Goal: Navigation & Orientation: Go to known website

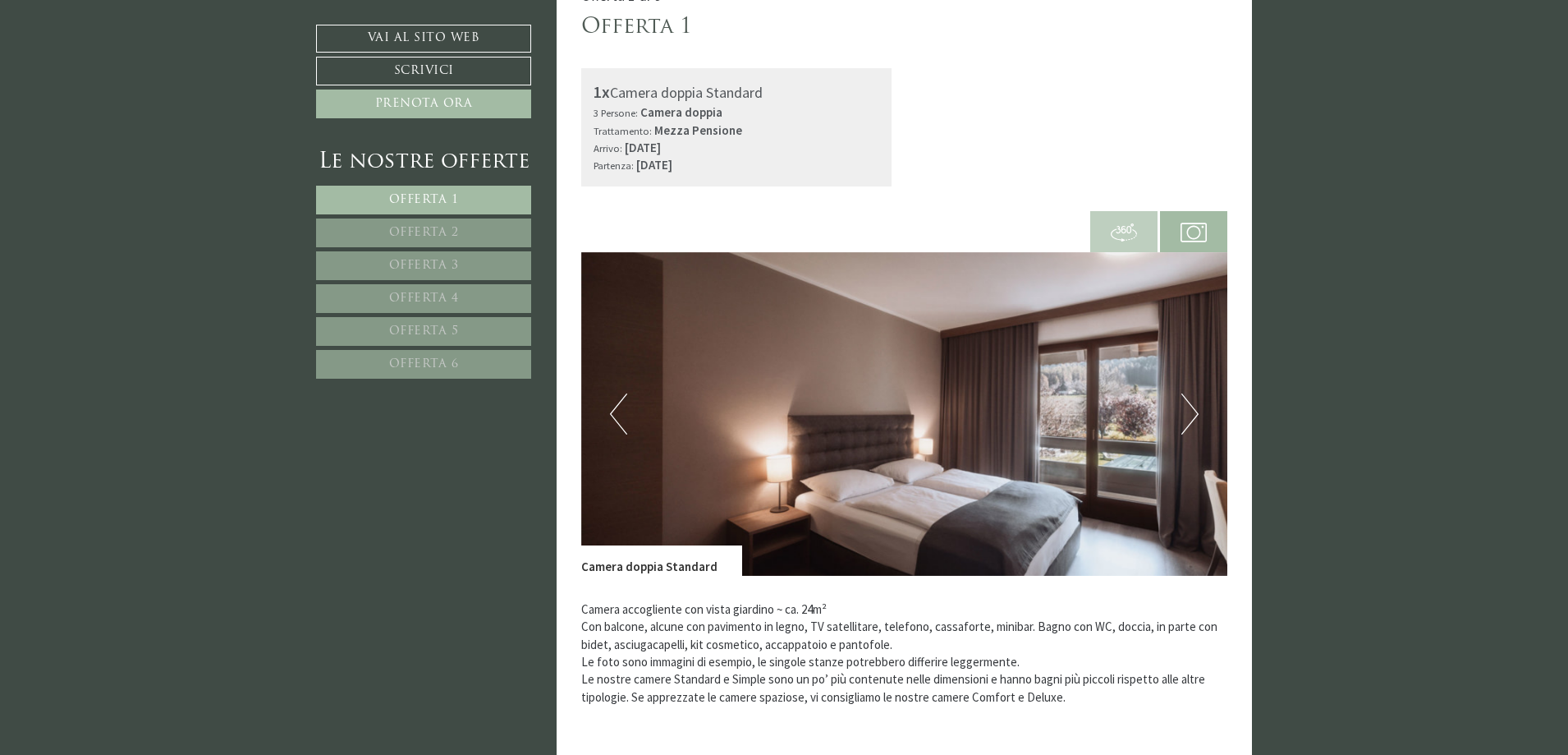
scroll to position [1150, 0]
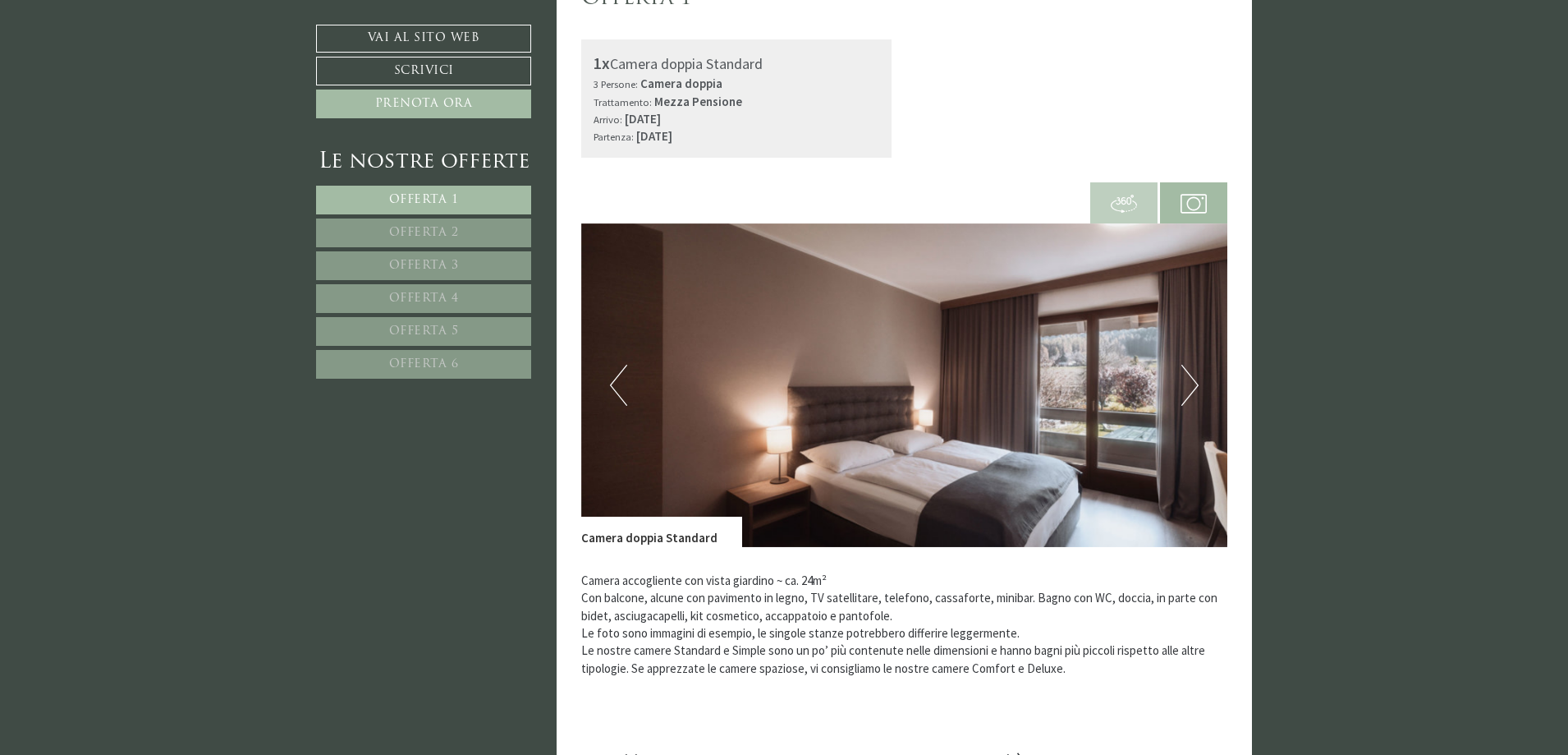
click at [612, 386] on button "Previous" at bounding box center [618, 385] width 17 height 41
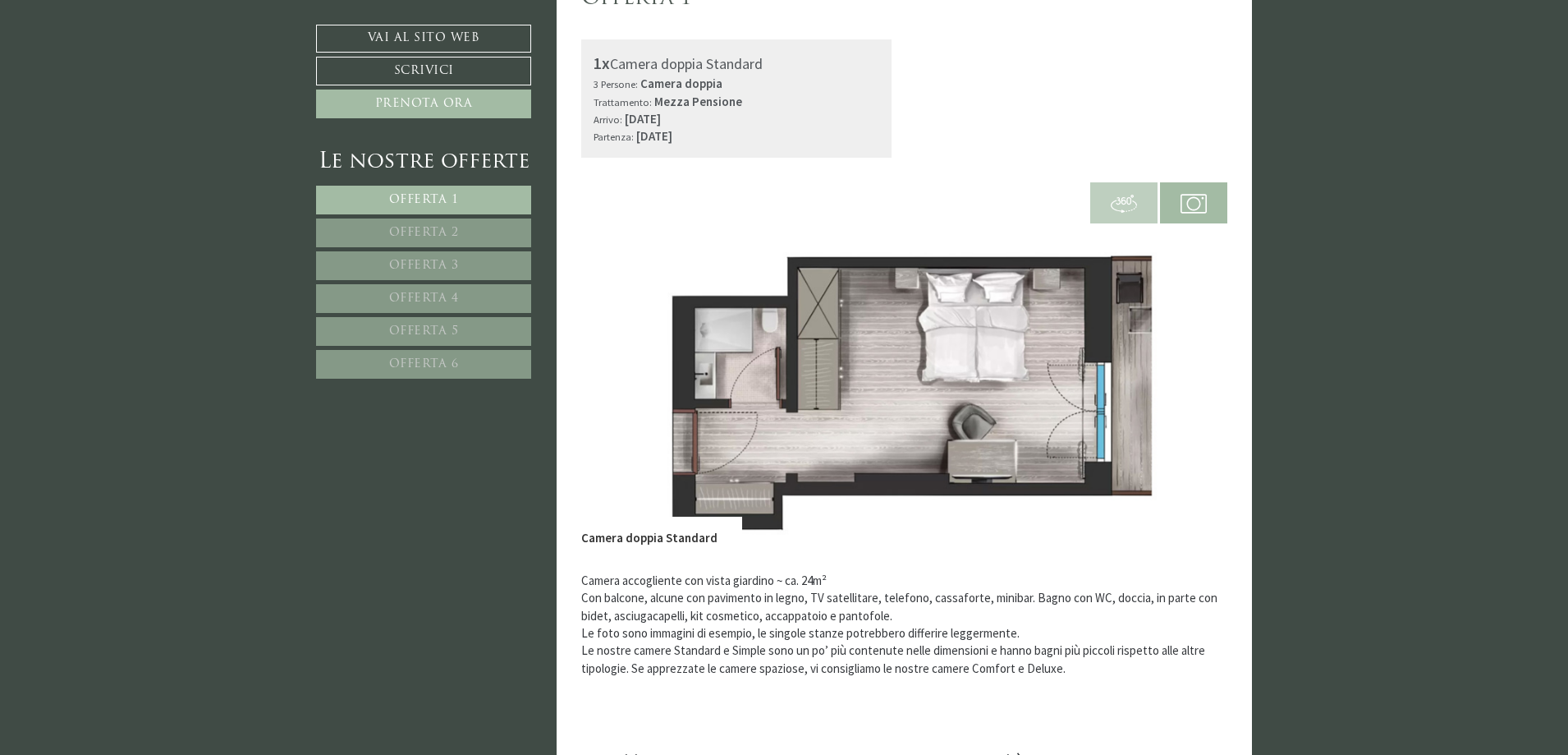
click at [612, 386] on button "Previous" at bounding box center [618, 385] width 17 height 41
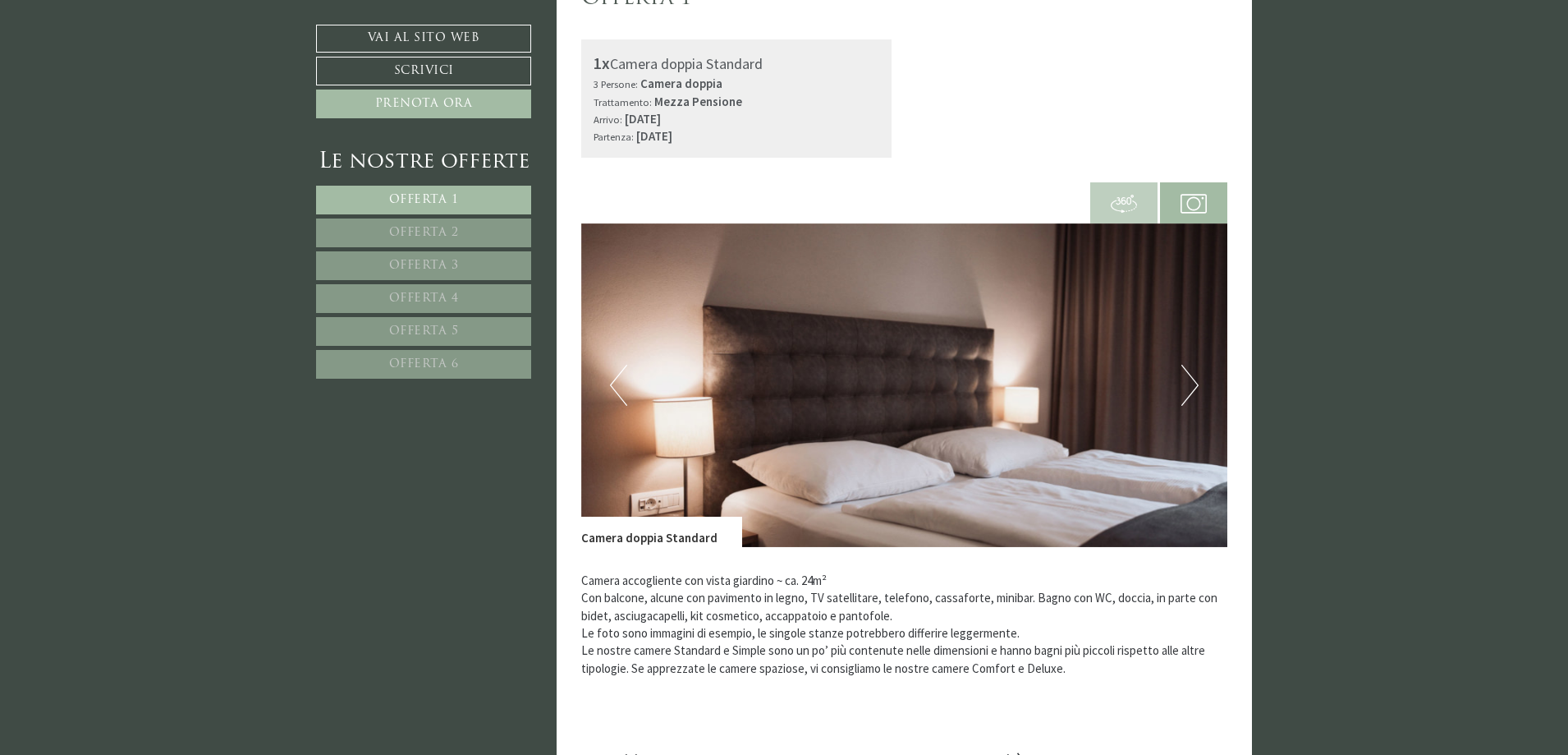
click at [612, 386] on button "Previous" at bounding box center [618, 385] width 17 height 41
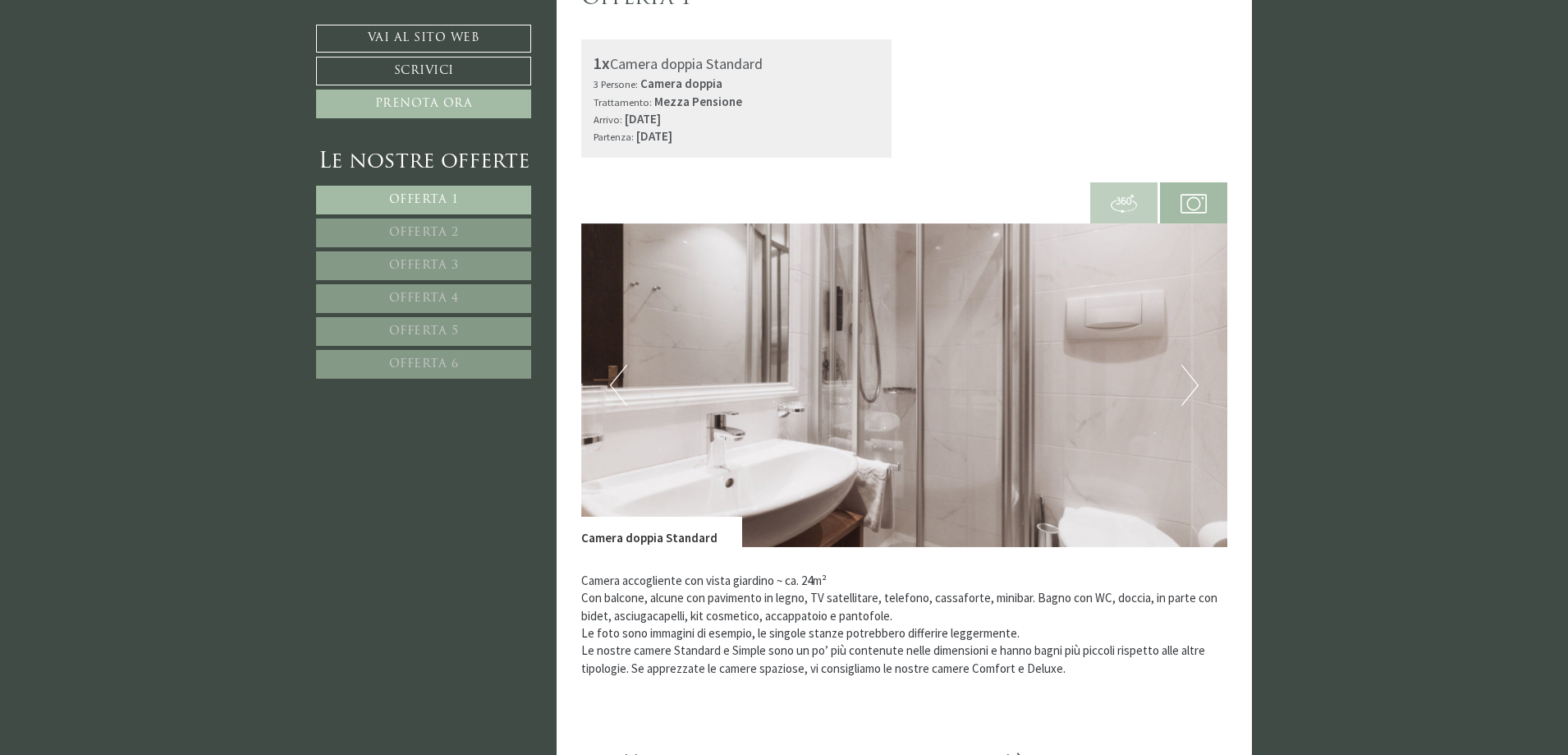
click at [612, 386] on button "Previous" at bounding box center [618, 385] width 17 height 41
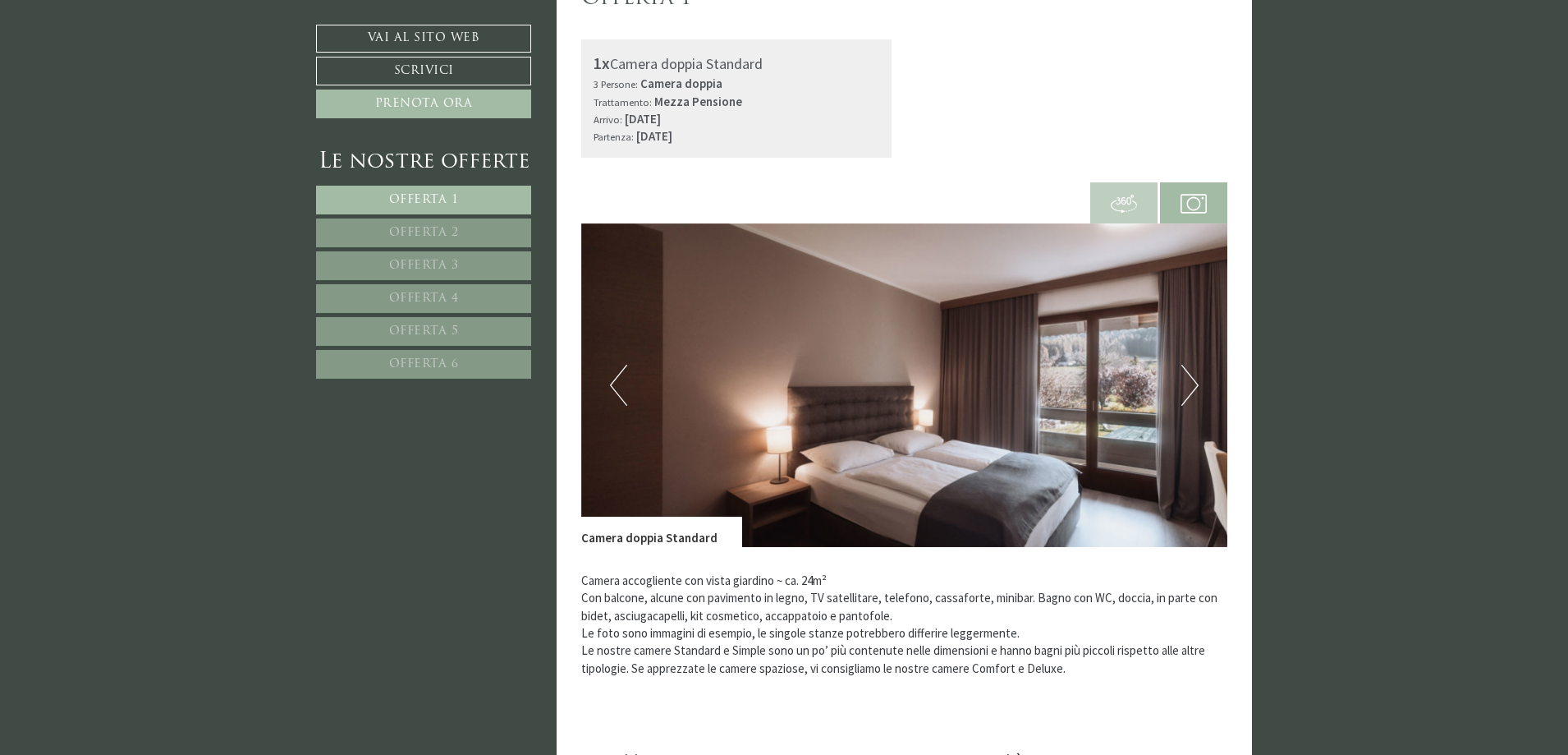
click at [612, 386] on button "Previous" at bounding box center [618, 385] width 17 height 41
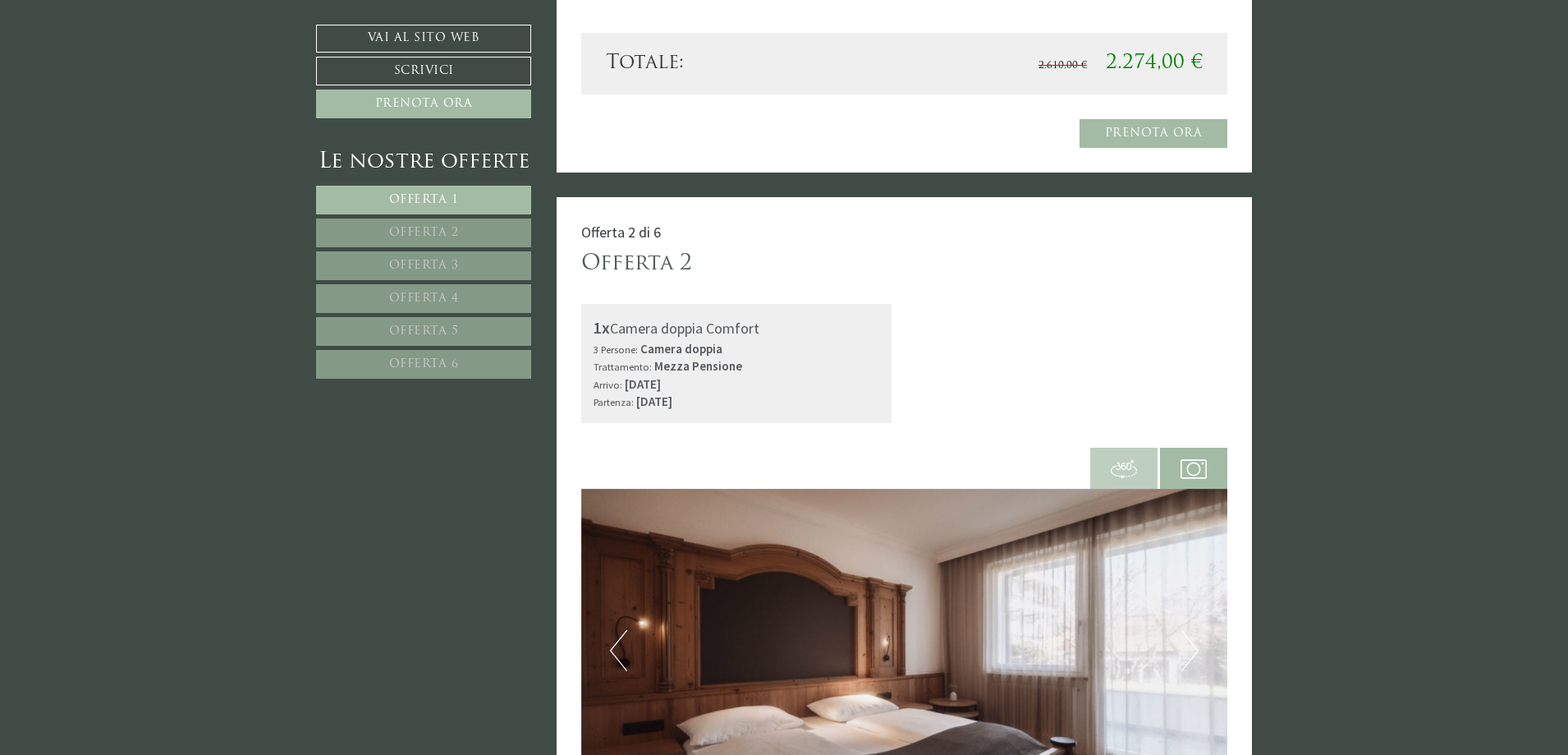
scroll to position [1807, 0]
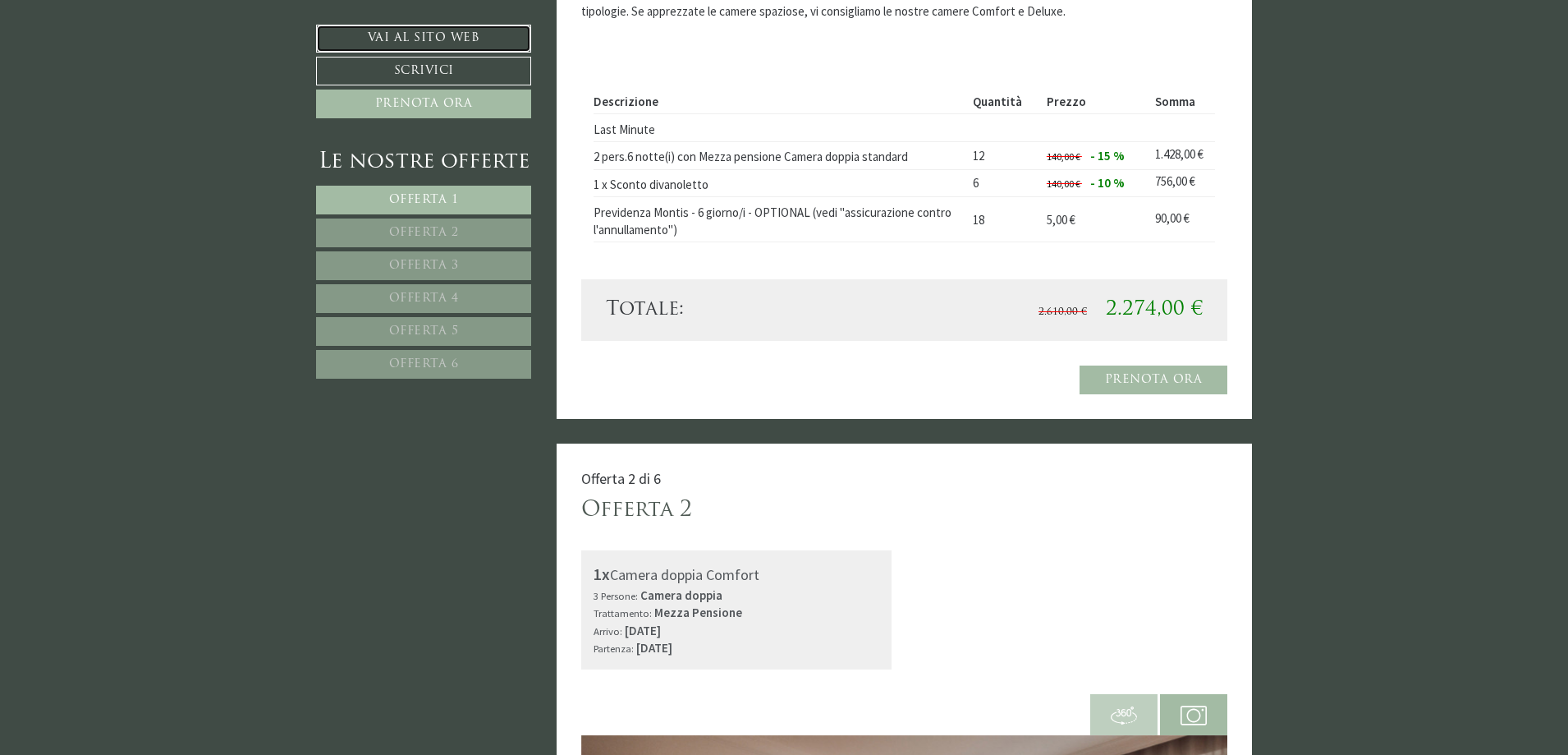
click at [421, 33] on link "Vai al sito web" at bounding box center [423, 39] width 215 height 28
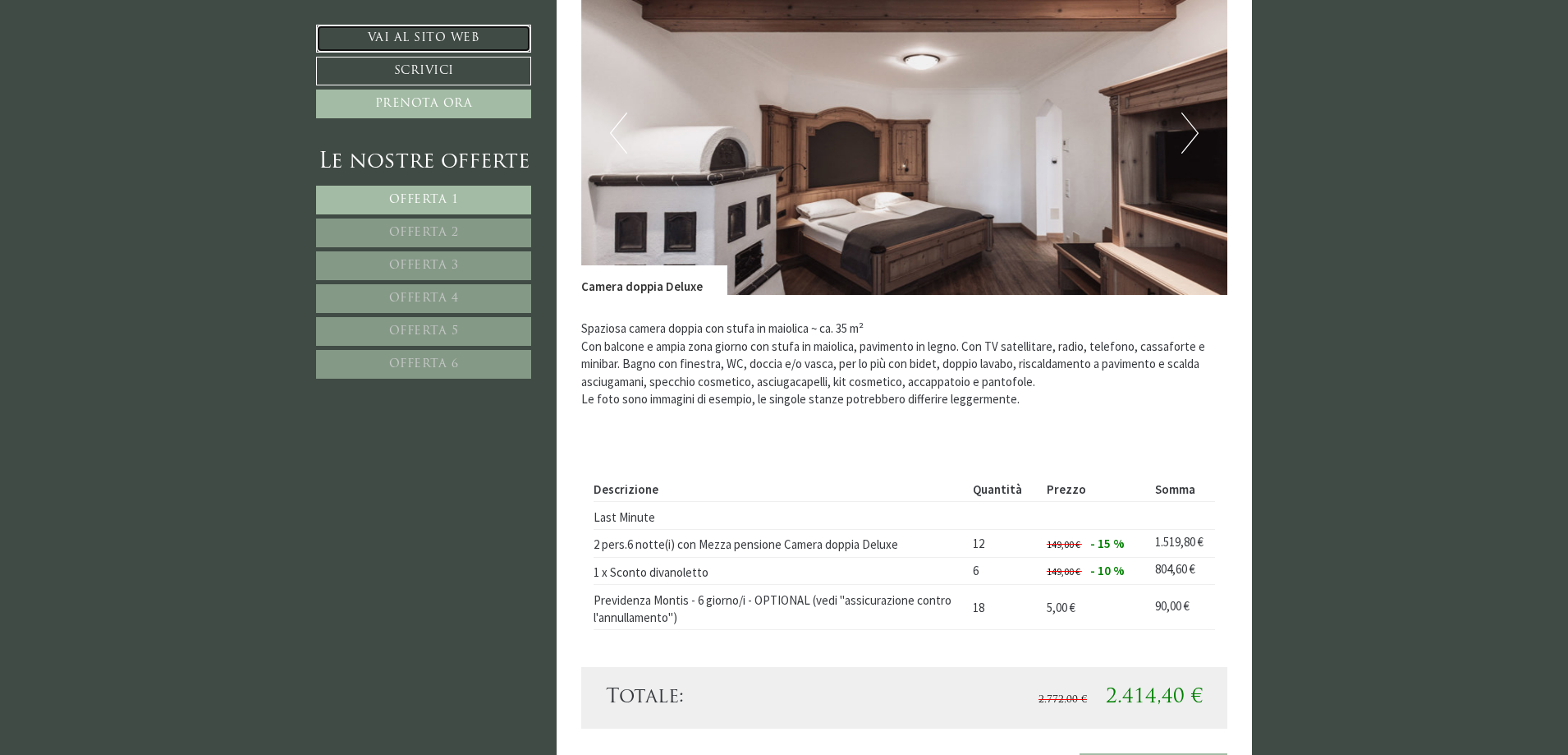
scroll to position [3696, 0]
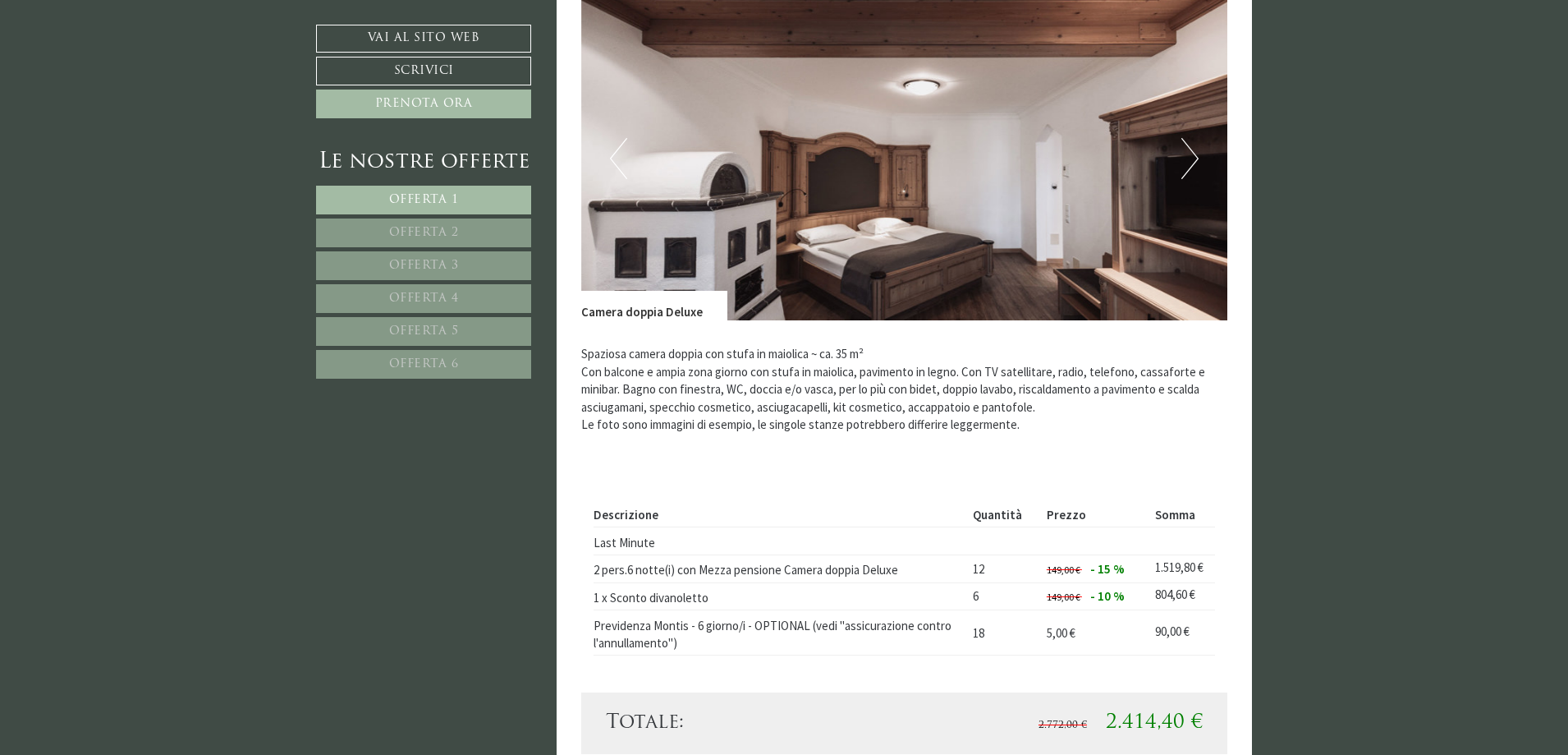
click at [1186, 154] on button "Next" at bounding box center [1190, 159] width 17 height 41
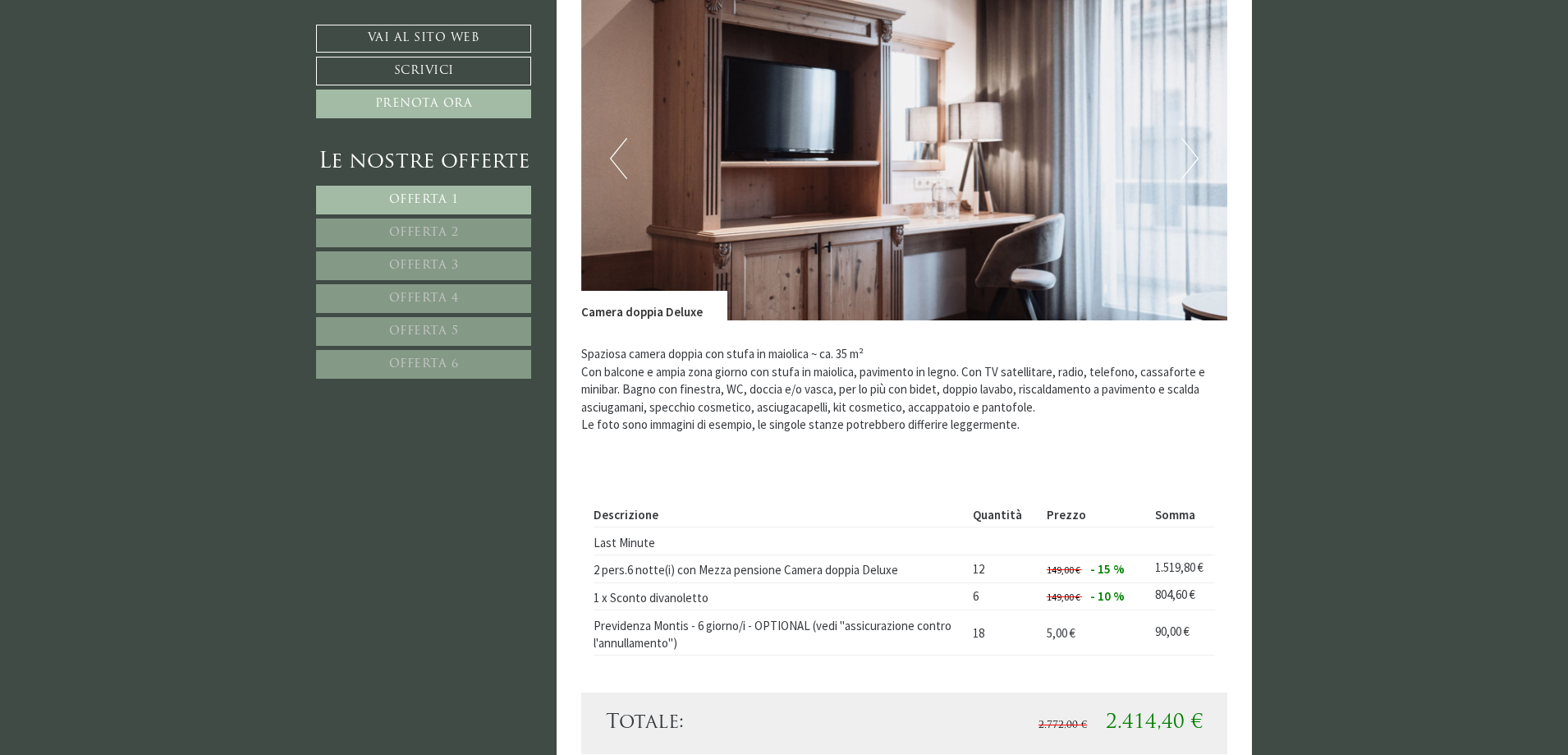
click at [1186, 154] on button "Next" at bounding box center [1190, 159] width 17 height 41
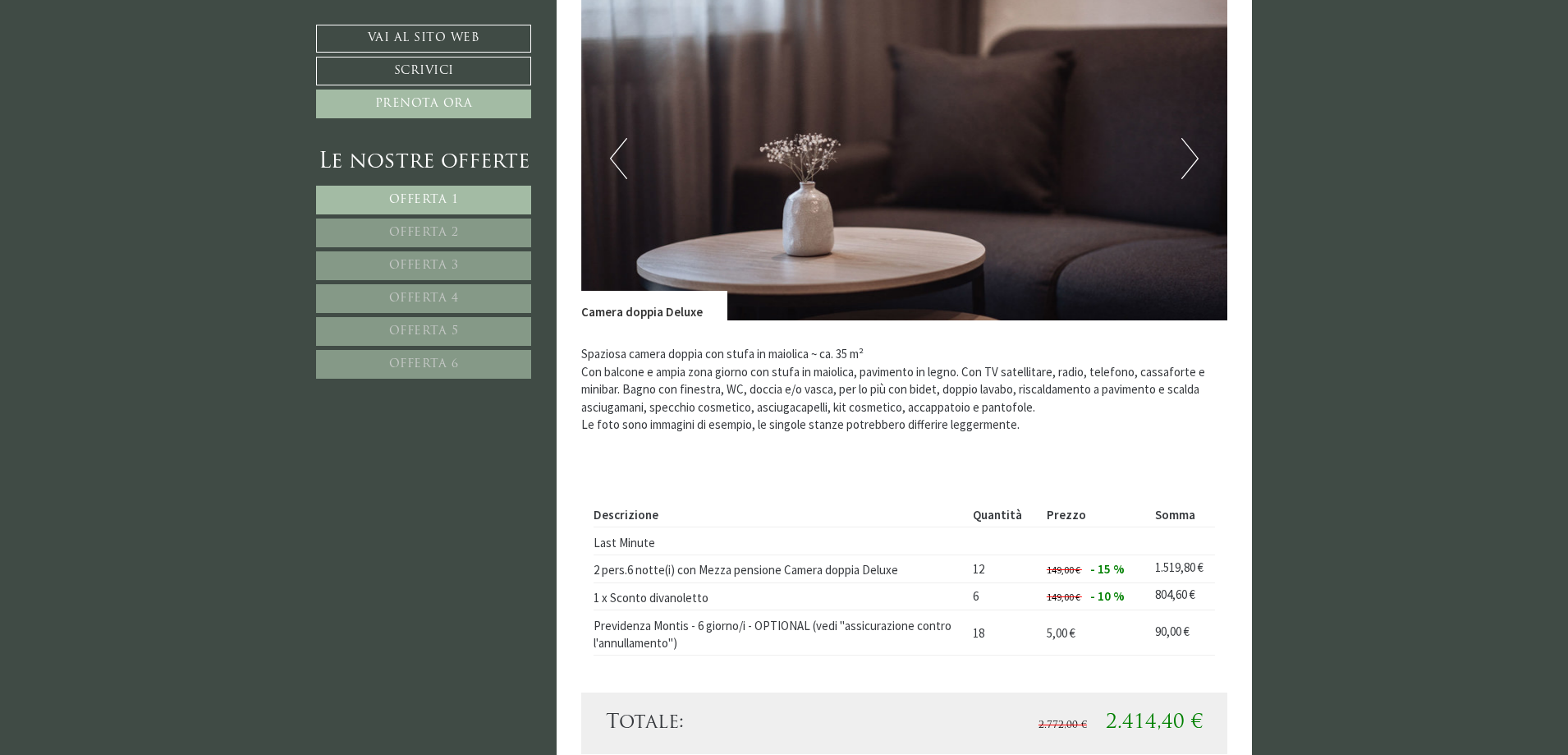
click at [1186, 154] on button "Next" at bounding box center [1190, 159] width 17 height 41
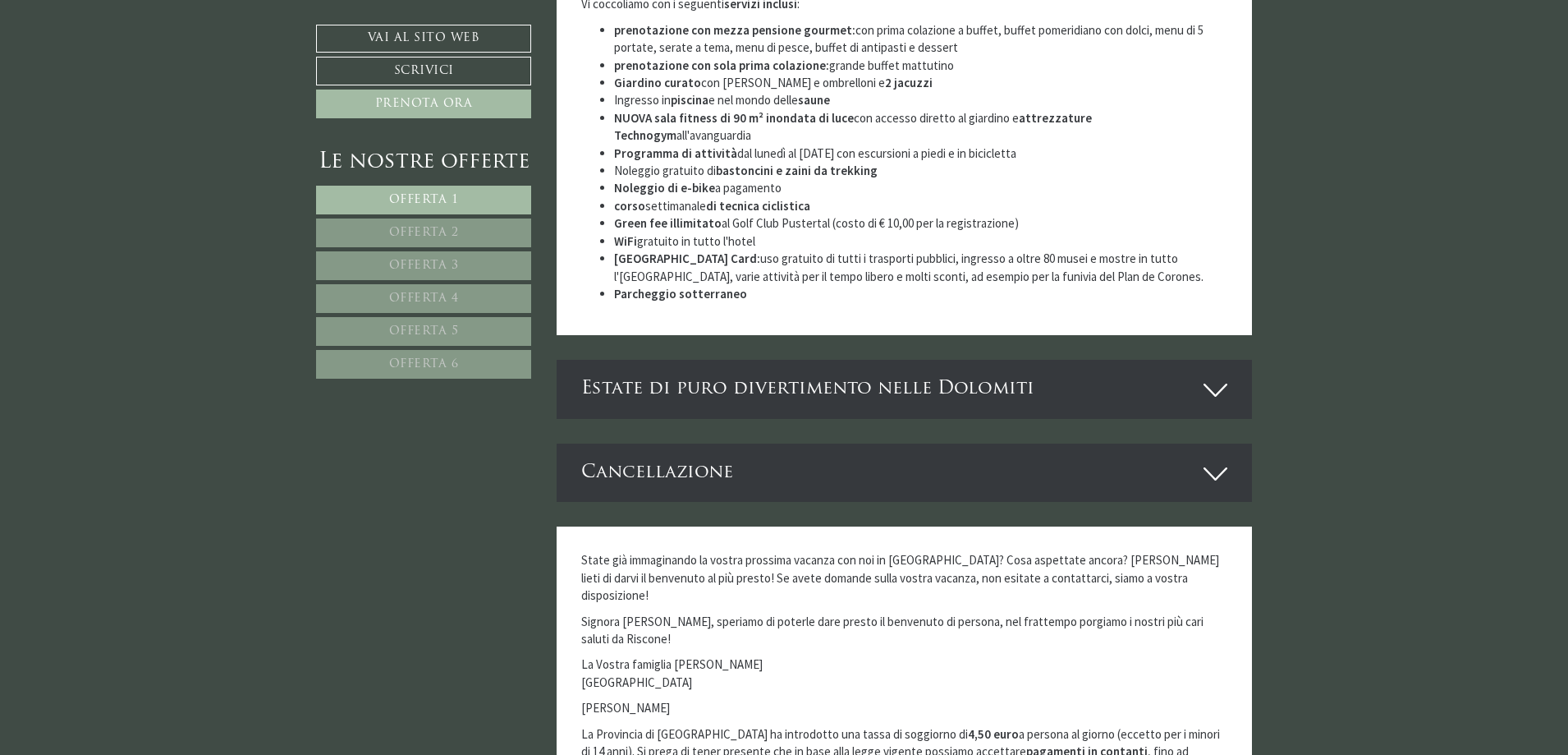
scroll to position [5667, 0]
